Goal: Share content: Share content

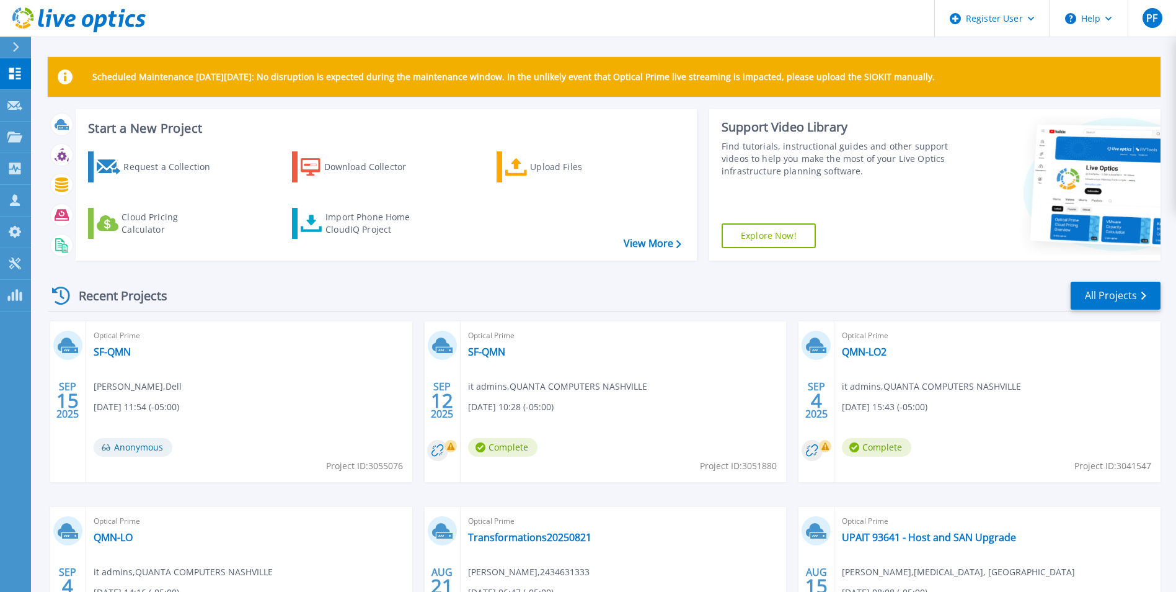
click at [325, 307] on div "Recent Projects All Projects" at bounding box center [604, 295] width 1113 height 31
click at [496, 351] on link "SF-QMN" at bounding box center [486, 351] width 37 height 12
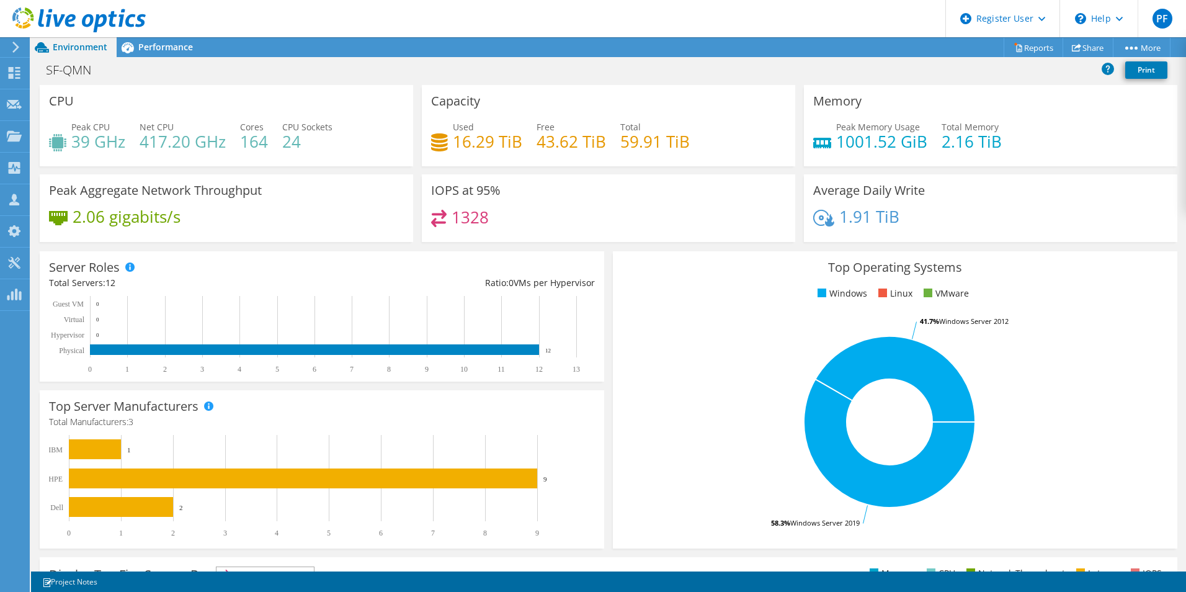
scroll to position [278, 0]
click at [184, 52] on span "Performance" at bounding box center [165, 47] width 55 height 12
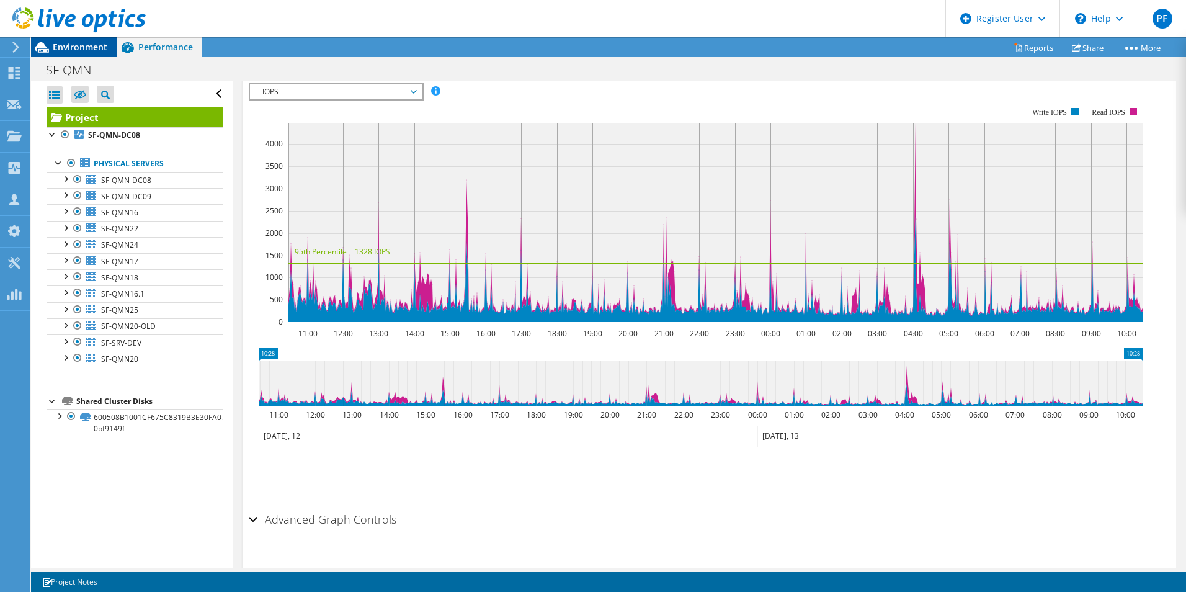
click at [104, 44] on span "Environment" at bounding box center [80, 47] width 55 height 12
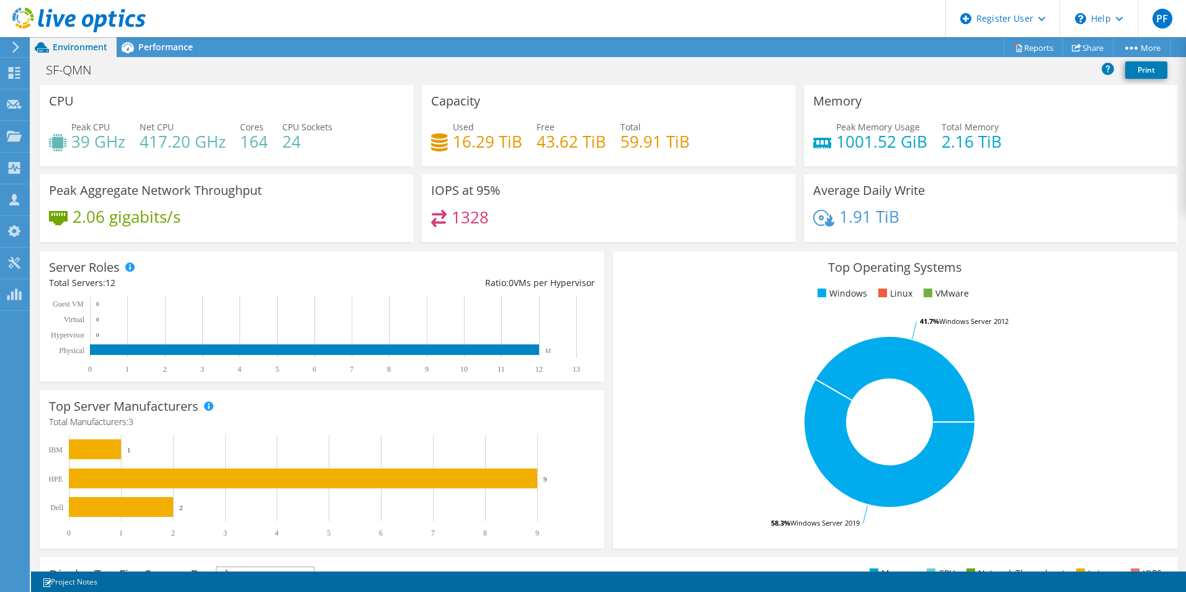
click at [99, 19] on icon at bounding box center [78, 19] width 133 height 25
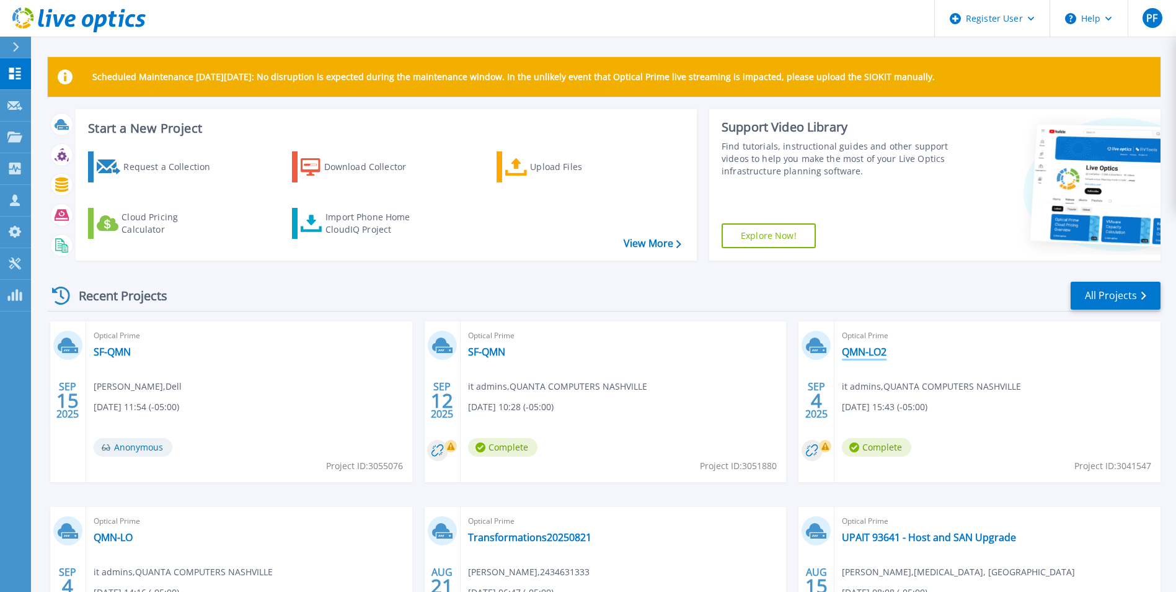
click at [872, 352] on link "QMN-LO2" at bounding box center [864, 351] width 45 height 12
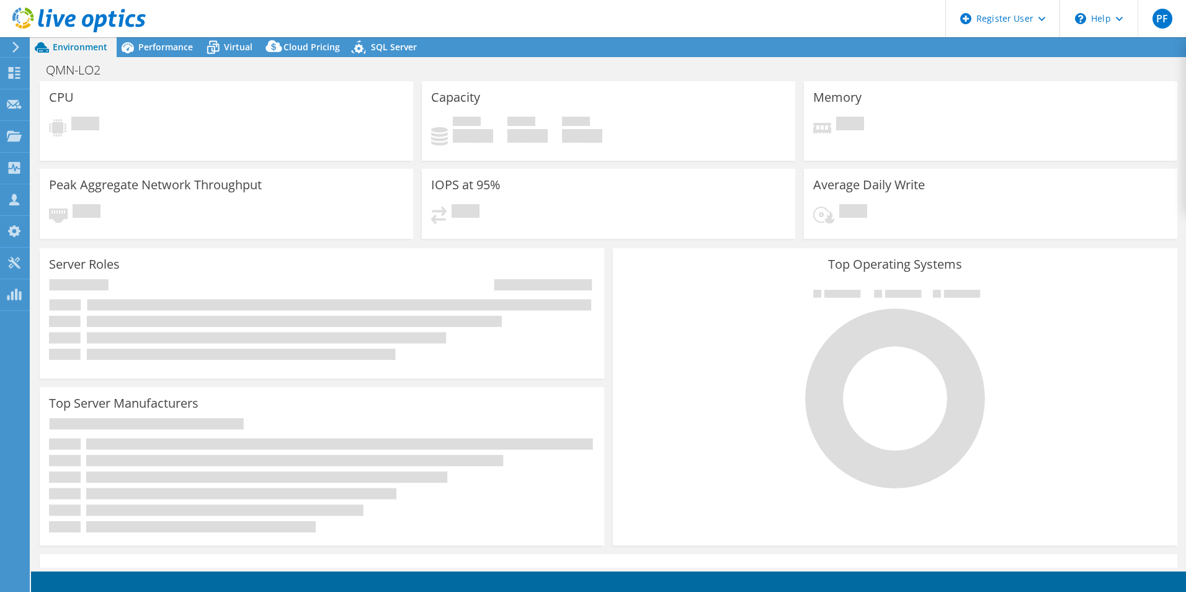
select select "USD"
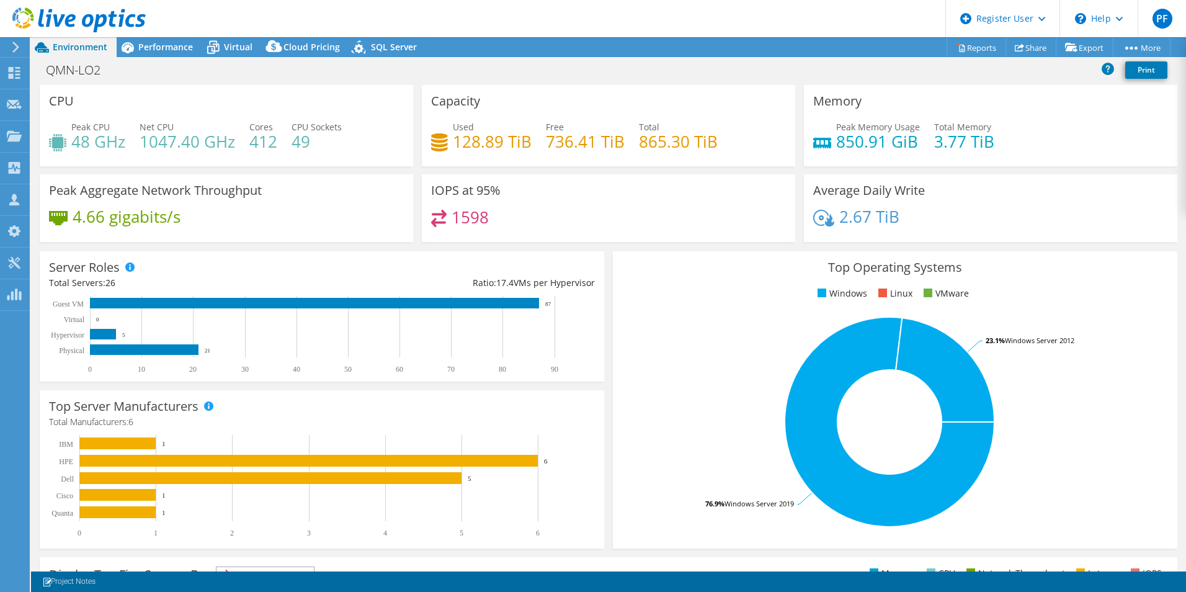
click at [72, 19] on icon at bounding box center [78, 19] width 133 height 25
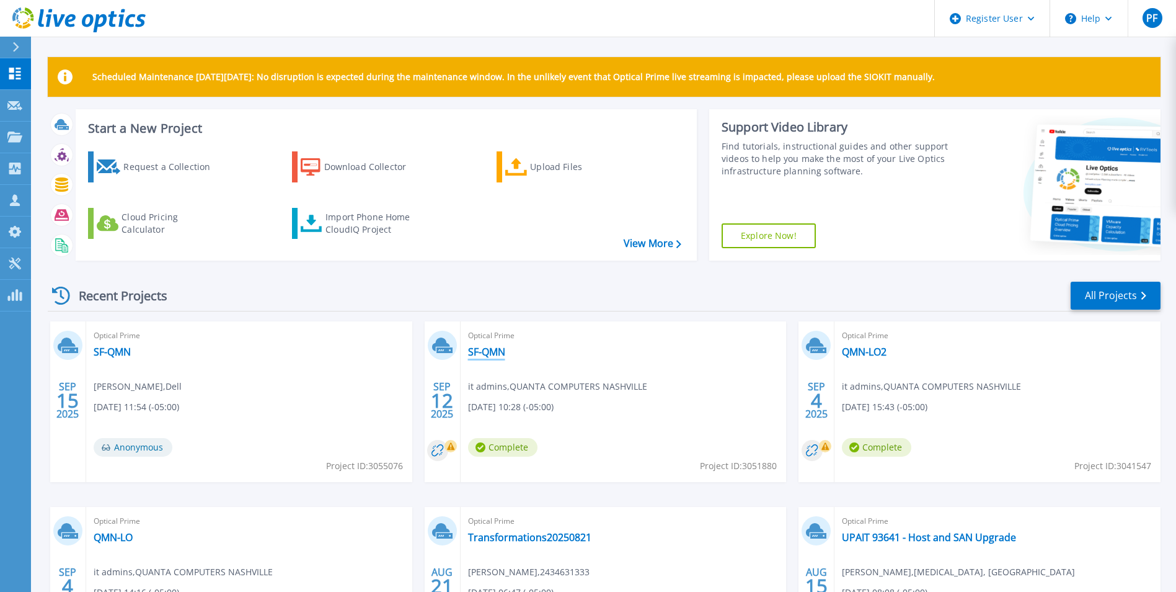
click at [486, 355] on link "SF-QMN" at bounding box center [486, 351] width 37 height 12
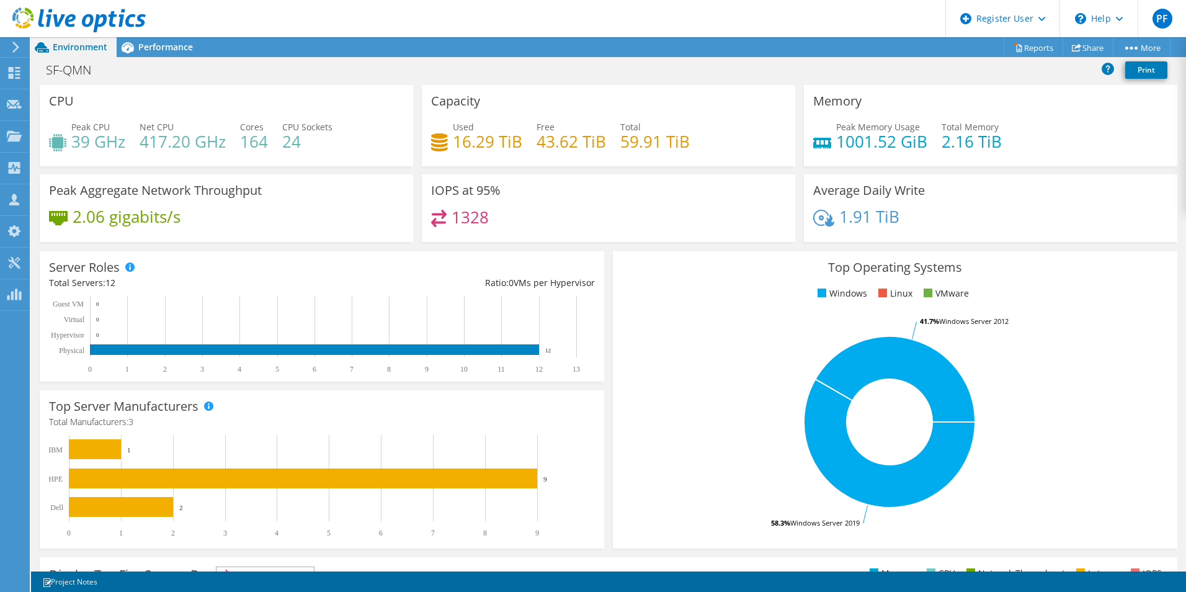
click at [120, 17] on icon at bounding box center [78, 19] width 133 height 25
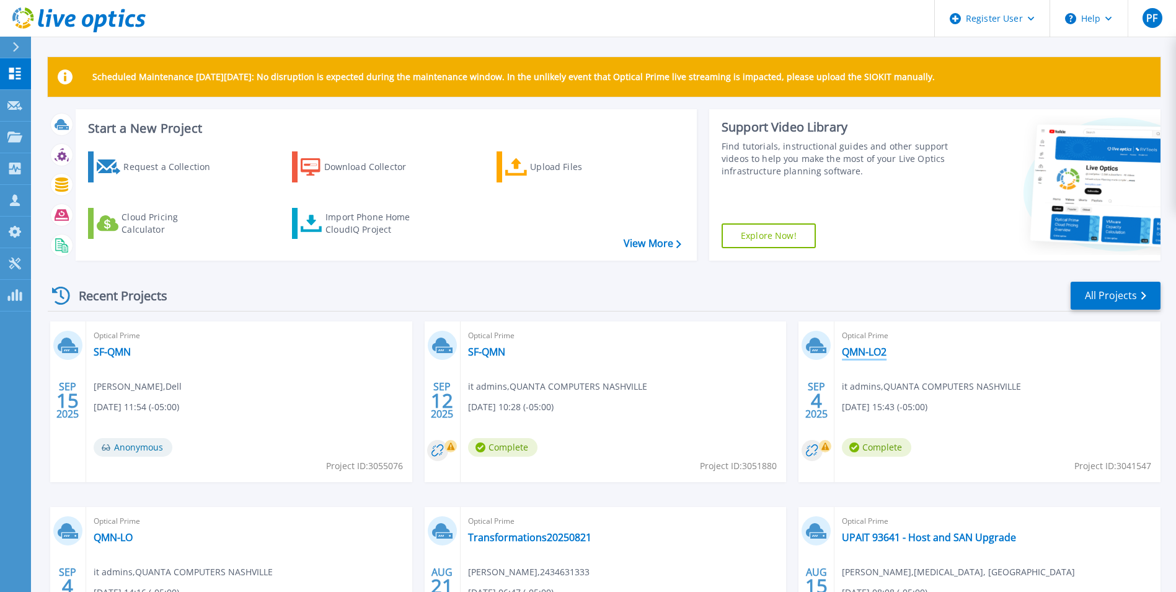
click at [874, 355] on link "QMN-LO2" at bounding box center [864, 351] width 45 height 12
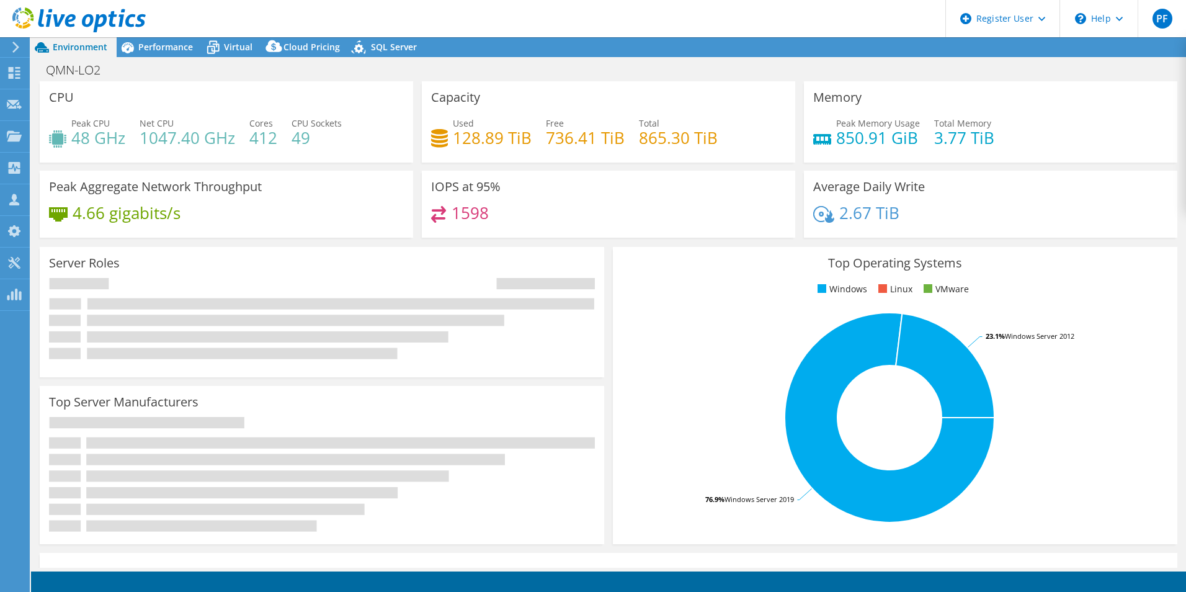
select select "USD"
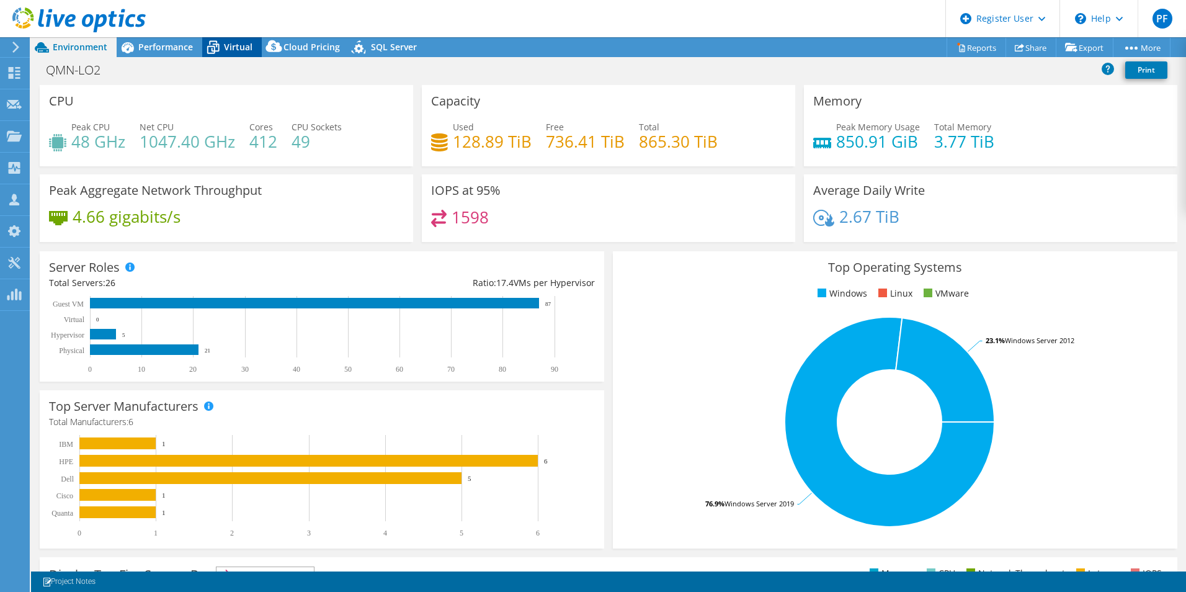
click at [220, 48] on icon at bounding box center [213, 48] width 22 height 22
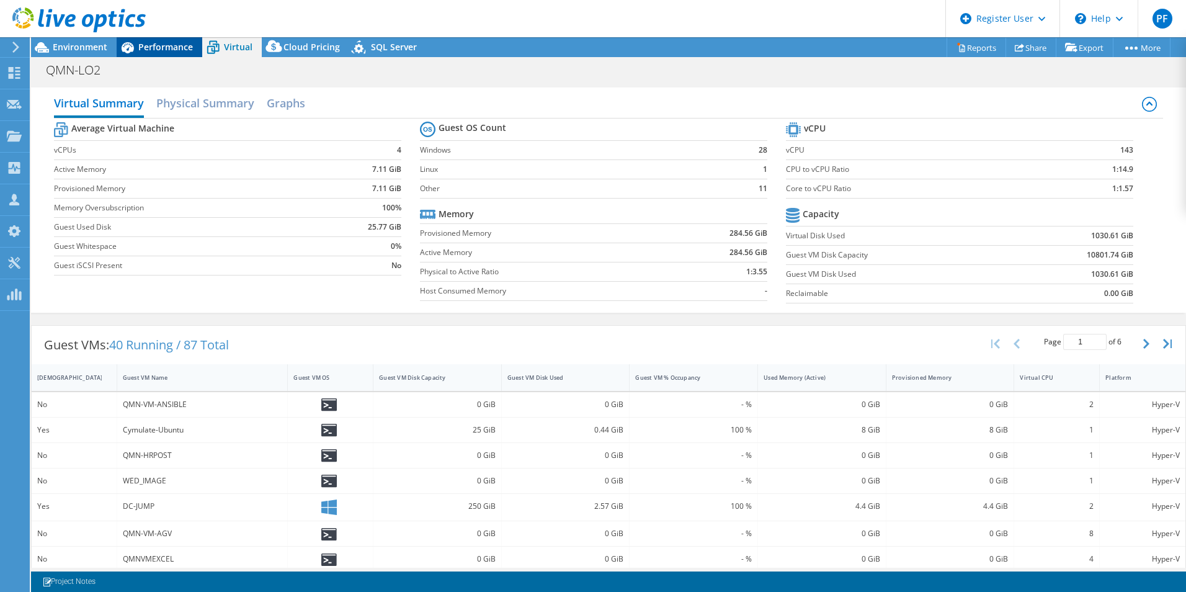
click at [169, 45] on span "Performance" at bounding box center [165, 47] width 55 height 12
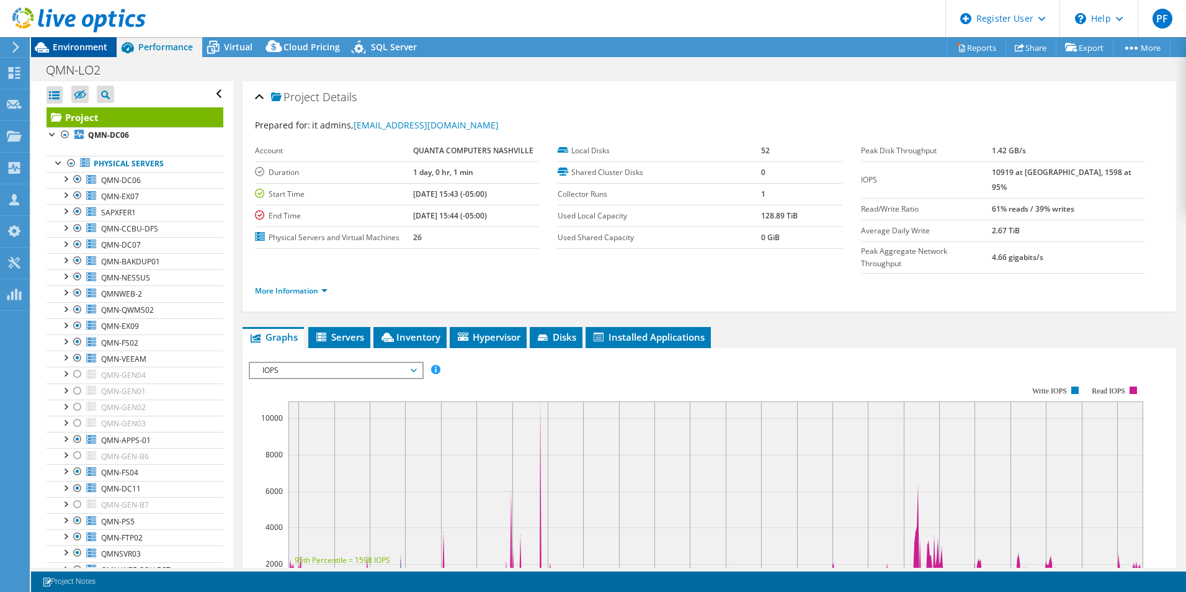
click at [97, 48] on span "Environment" at bounding box center [80, 47] width 55 height 12
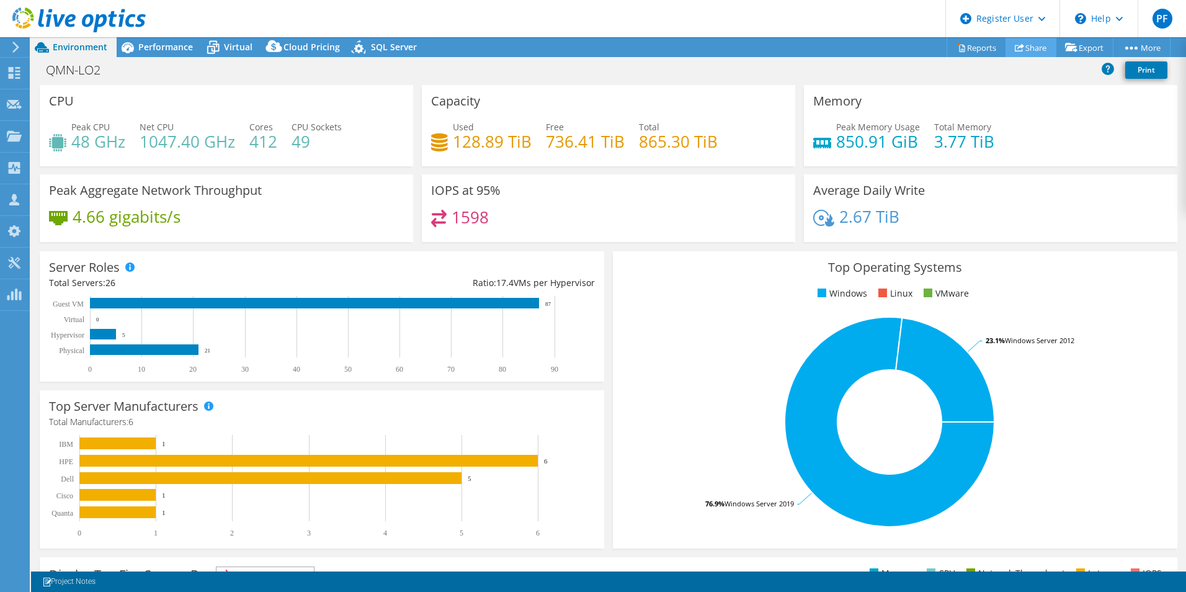
click at [1020, 50] on link "Share" at bounding box center [1030, 47] width 51 height 19
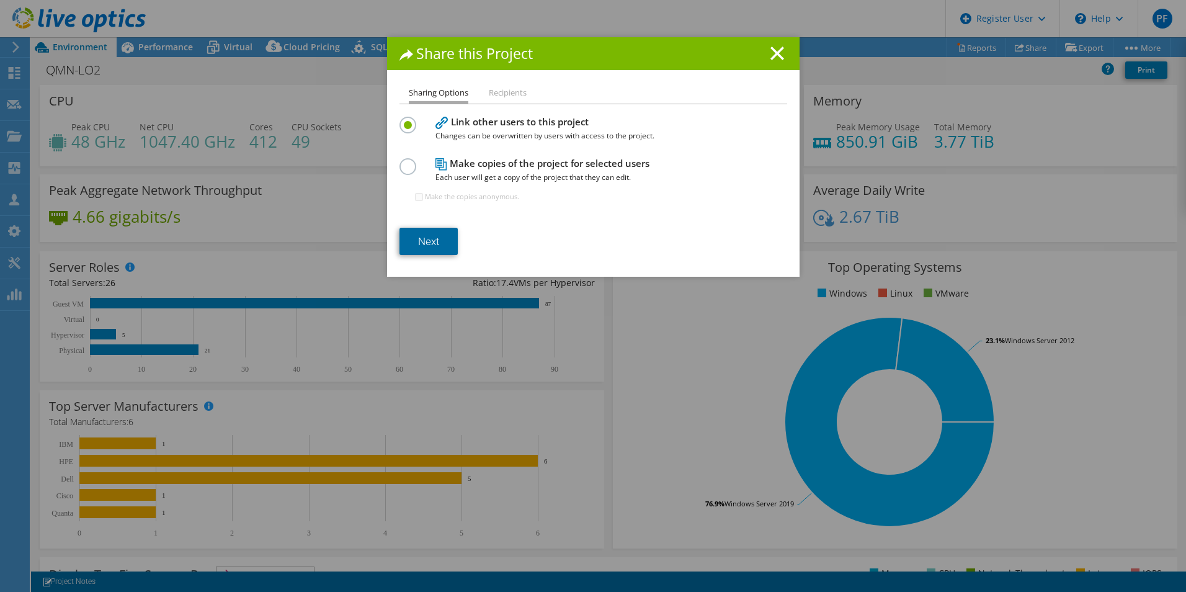
click at [412, 234] on link "Next" at bounding box center [428, 241] width 58 height 27
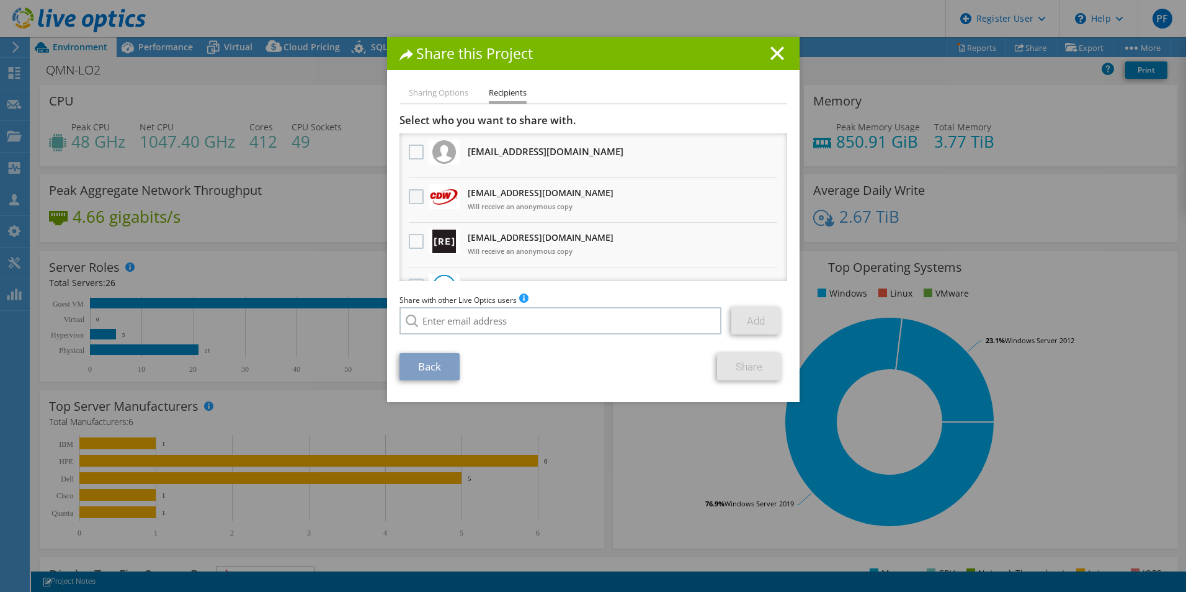
click at [409, 193] on label at bounding box center [418, 196] width 18 height 15
click at [0, 0] on input "checkbox" at bounding box center [0, 0] width 0 height 0
click at [734, 368] on link "Share" at bounding box center [749, 366] width 64 height 27
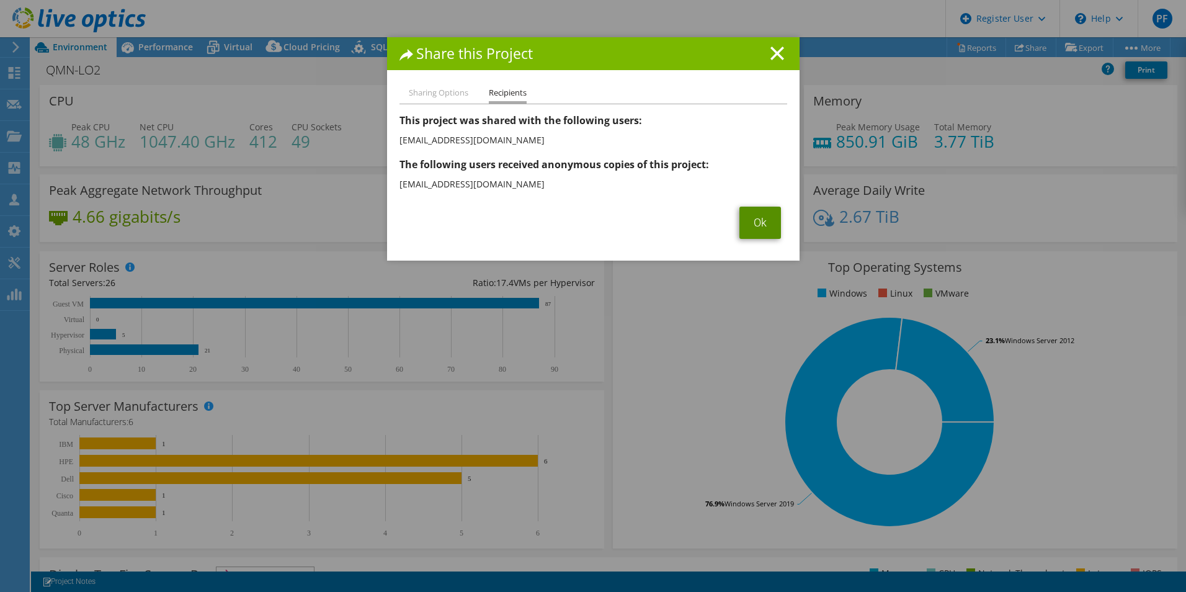
click at [764, 216] on link "Ok" at bounding box center [760, 223] width 42 height 32
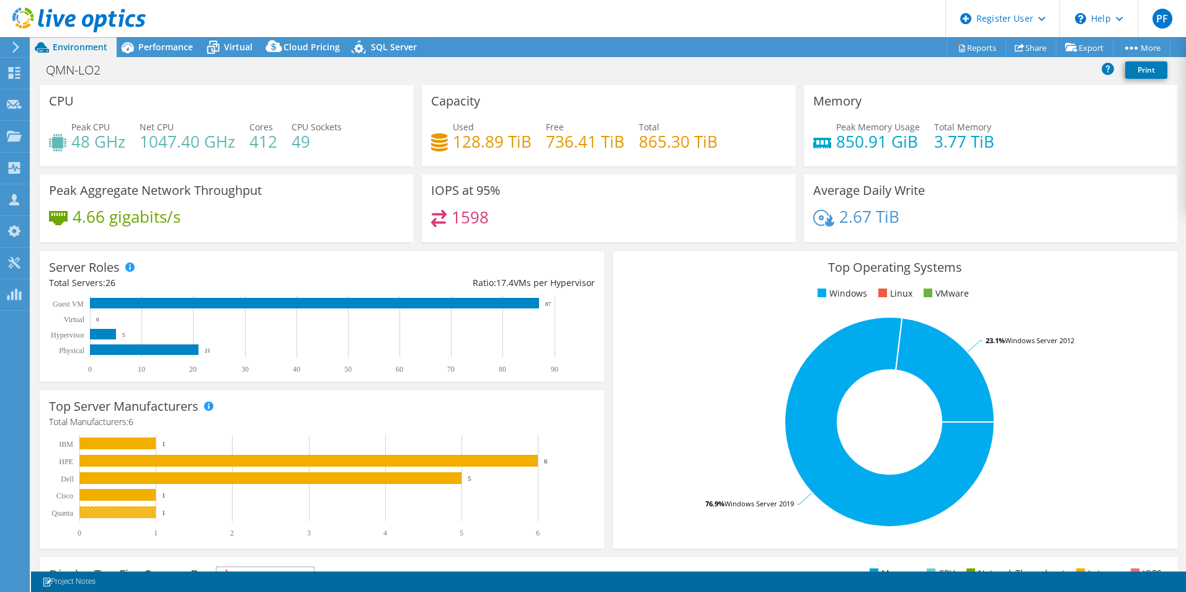
click at [140, 514] on rect at bounding box center [117, 512] width 76 height 12
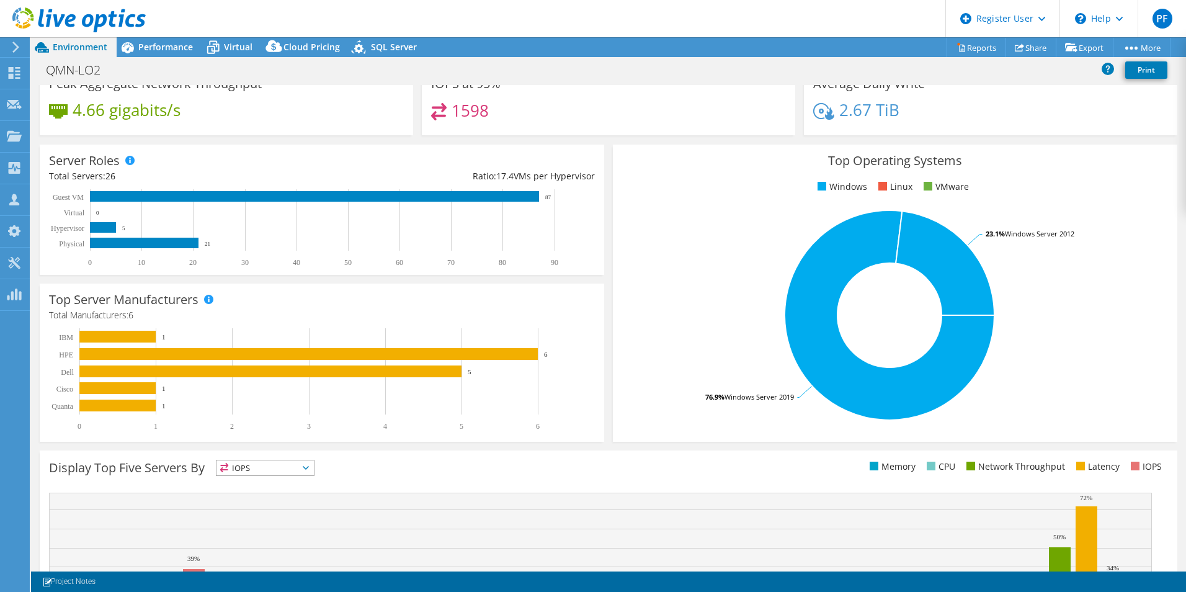
scroll to position [236, 0]
